Goal: Find specific page/section

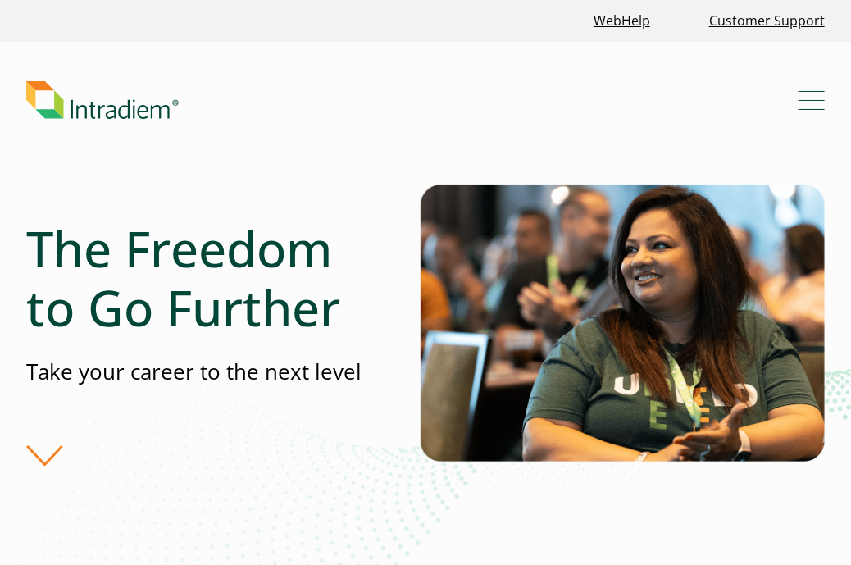
click at [810, 103] on button "Menu" at bounding box center [812, 100] width 26 height 26
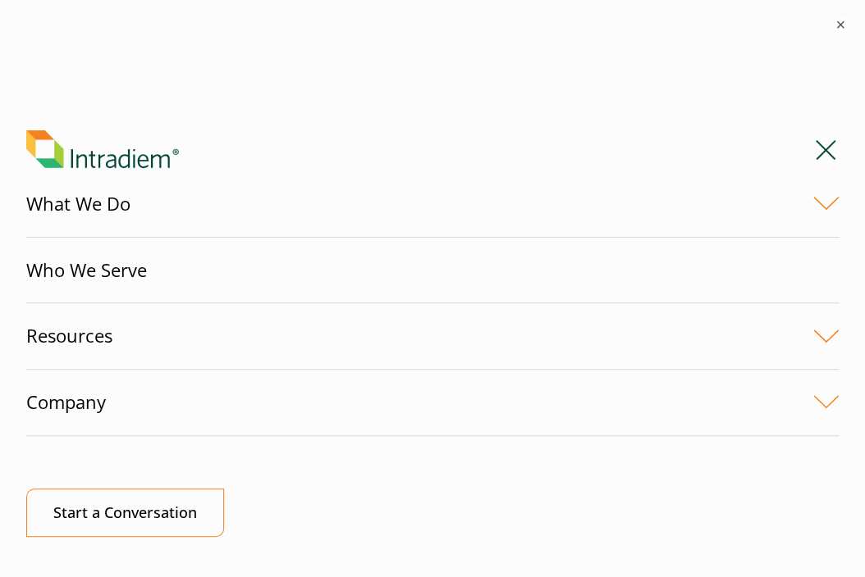
click at [354, 104] on header "Menu What We Do Platform Who We Serve Resources Blog Events & Webinars News Suc…" at bounding box center [432, 162] width 865 height 143
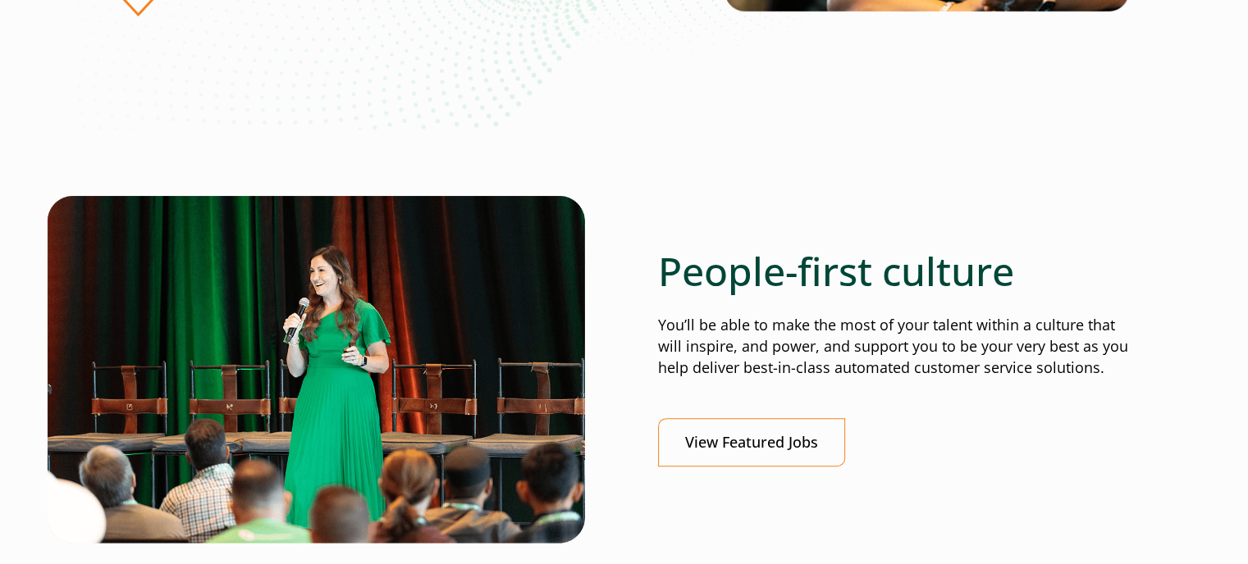
scroll to position [6, 0]
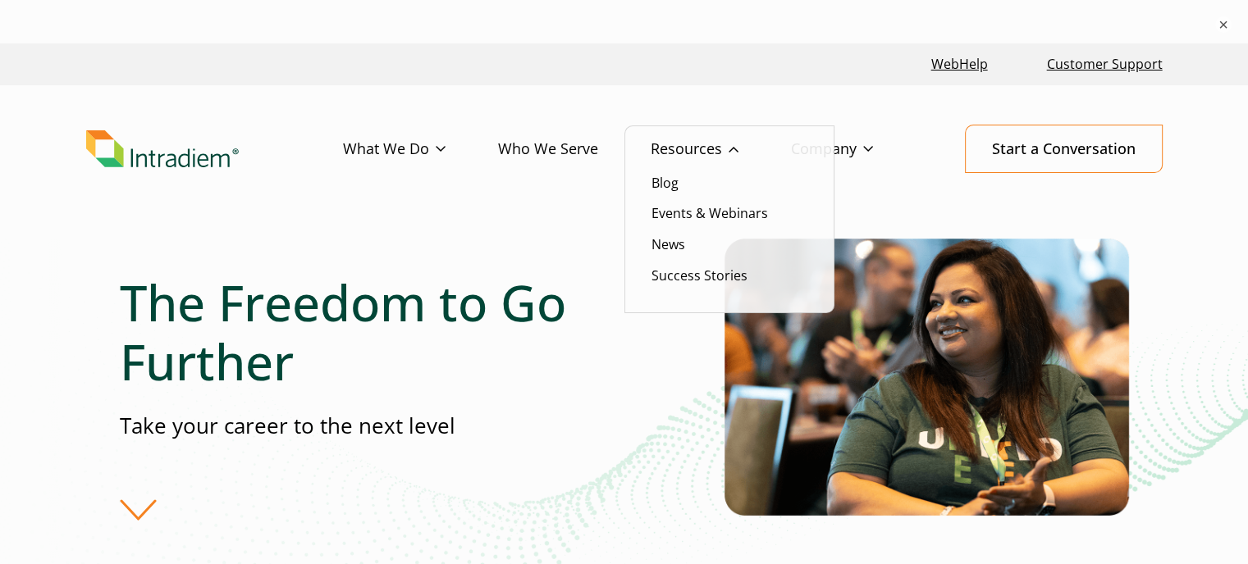
click at [828, 147] on ul "Blog Events & Webinars News Success Stories" at bounding box center [729, 219] width 210 height 189
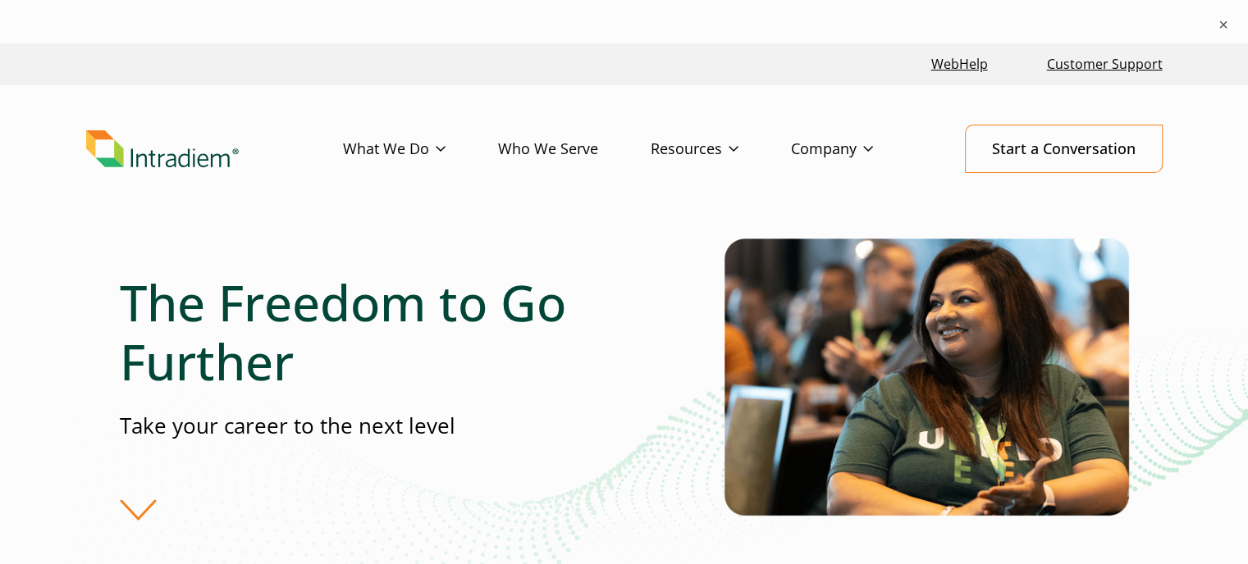
click at [481, 98] on header "Menu What We Do Platform Who We Serve Resources Blog Events & Webinars News Suc…" at bounding box center [624, 161] width 1248 height 153
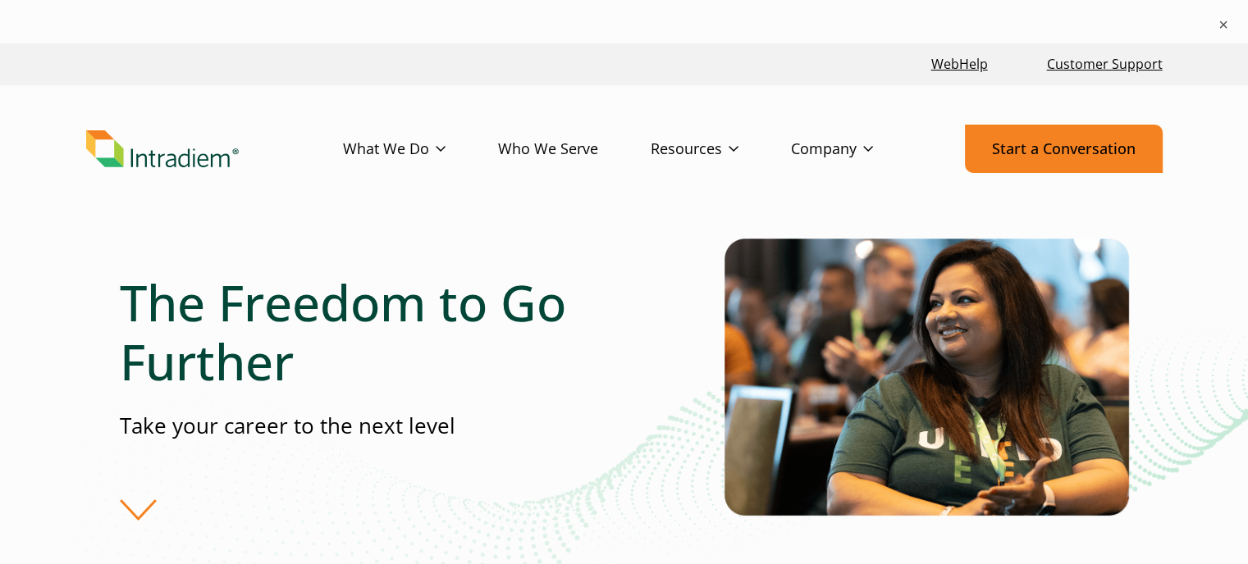
click at [1078, 150] on link "Start a Conversation" at bounding box center [1064, 149] width 198 height 48
